Goal: Task Accomplishment & Management: Use online tool/utility

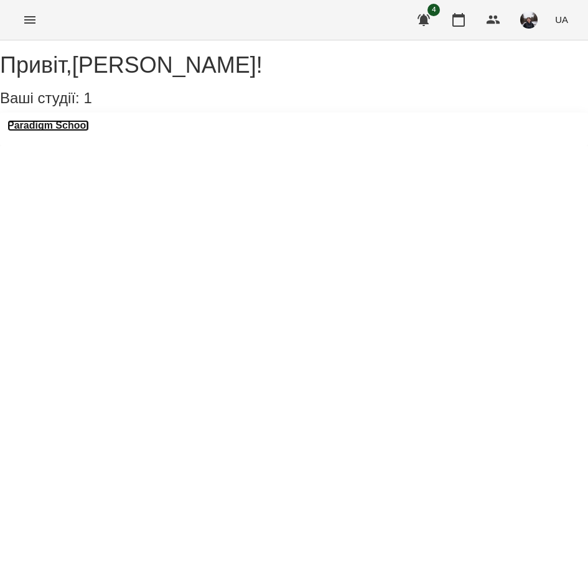
click at [71, 131] on h3 "Paradigm School" at bounding box center [47, 125] width 81 height 11
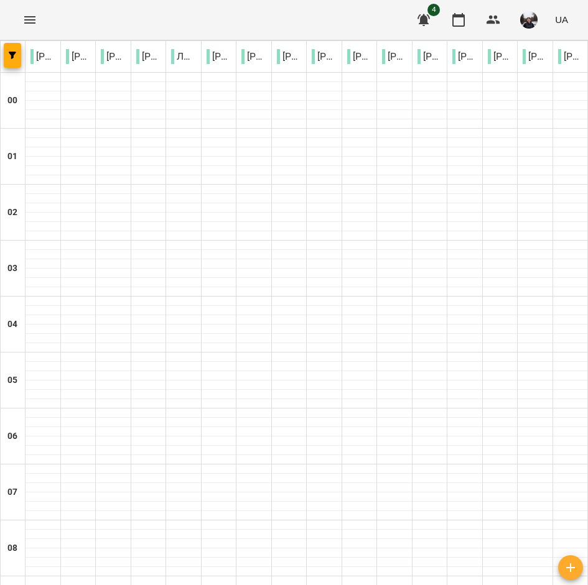
scroll to position [896, 0]
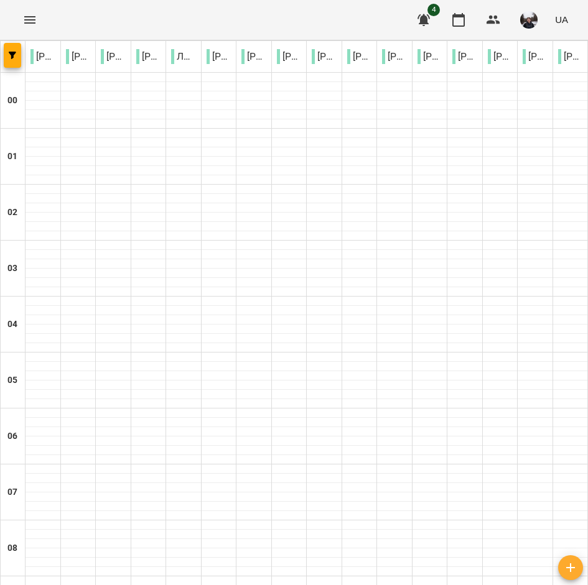
type input "**********"
